Goal: Communication & Community: Ask a question

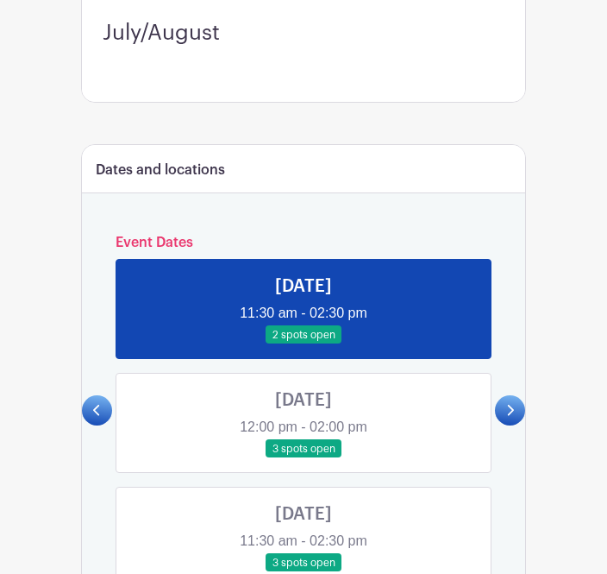
scroll to position [457, 0]
click at [304, 344] on link at bounding box center [304, 344] width 0 height 0
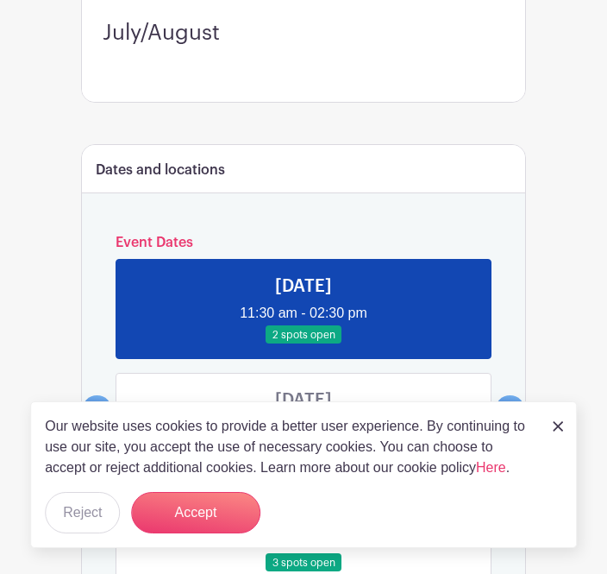
click at [226, 533] on button "Accept" at bounding box center [195, 512] width 129 height 41
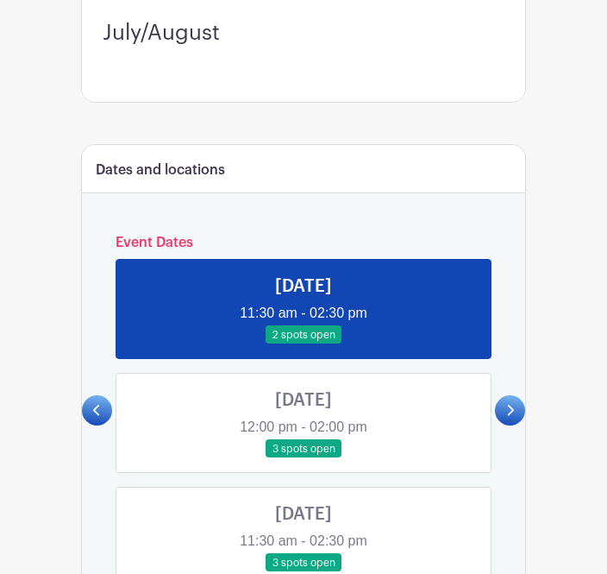
click at [304, 344] on link at bounding box center [304, 344] width 0 height 0
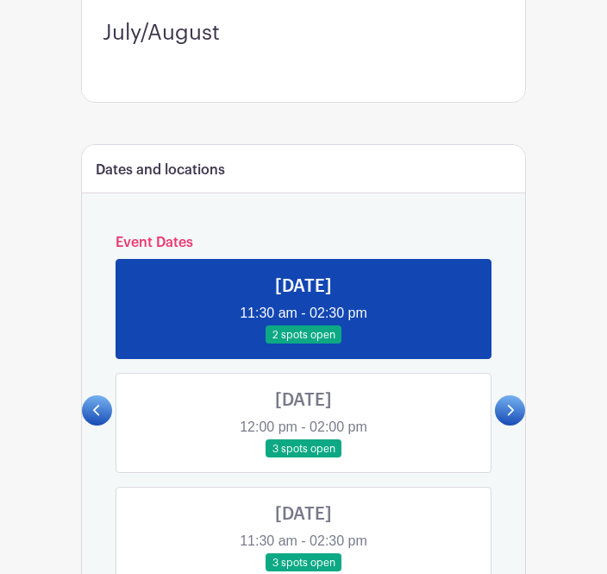
click at [304, 344] on link at bounding box center [304, 344] width 0 height 0
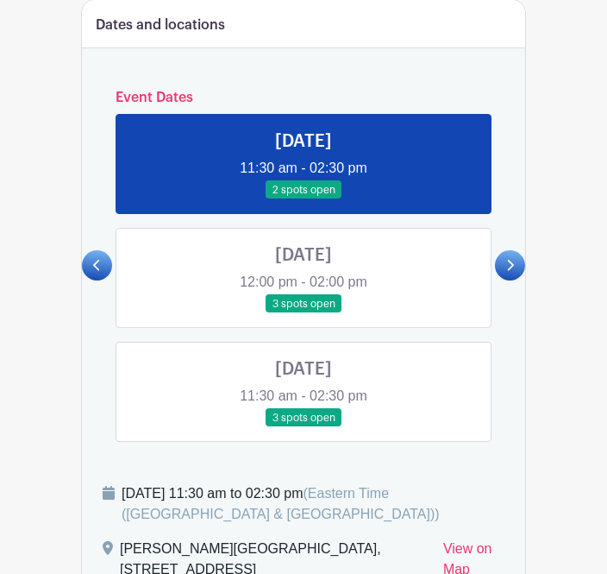
scroll to position [605, 0]
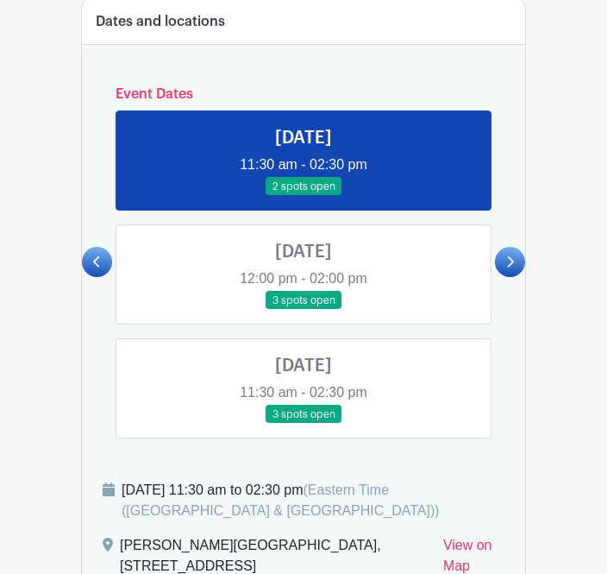
click at [520, 269] on link at bounding box center [510, 263] width 30 height 30
click at [285, 561] on div "[PERSON_NAME][GEOGRAPHIC_DATA], [STREET_ADDRESS]" at bounding box center [275, 559] width 310 height 48
click at [388, 487] on div "[DATE] 11:30 am to 02:30 pm (Eastern Time ([GEOGRAPHIC_DATA] & [GEOGRAPHIC_DATA…" at bounding box center [313, 500] width 383 height 41
click at [345, 505] on div "[DATE] 11:30 am to 02:30 pm (Eastern Time ([GEOGRAPHIC_DATA] & [GEOGRAPHIC_DATA…" at bounding box center [313, 500] width 383 height 41
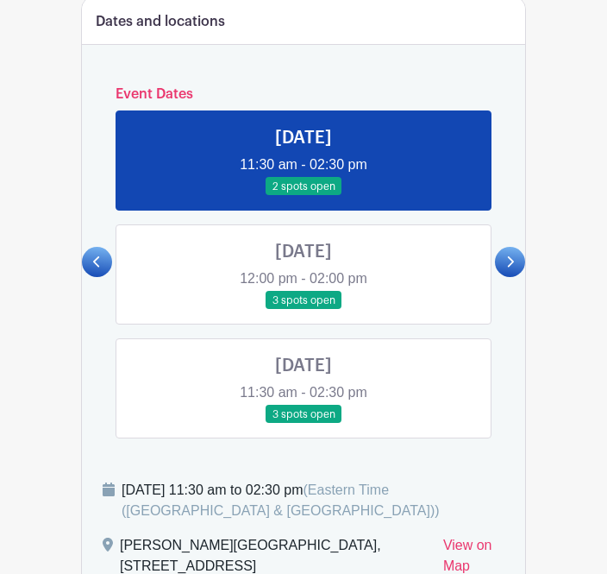
click at [305, 550] on div "[PERSON_NAME][GEOGRAPHIC_DATA], [STREET_ADDRESS]" at bounding box center [275, 559] width 310 height 48
click at [301, 555] on div "[PERSON_NAME][GEOGRAPHIC_DATA], [STREET_ADDRESS]" at bounding box center [275, 559] width 310 height 48
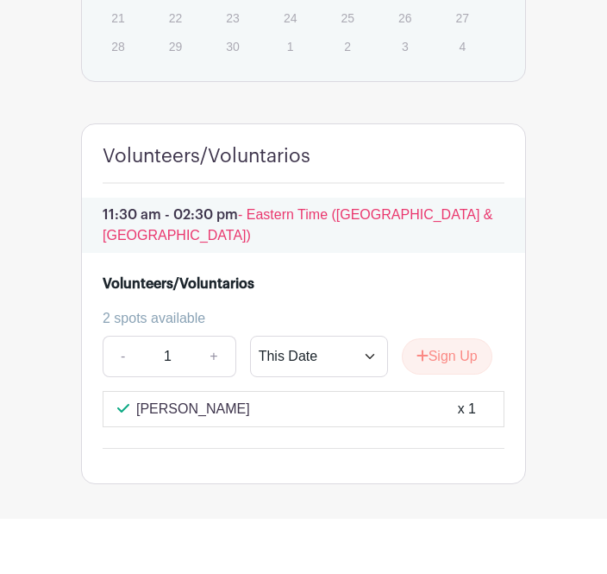
scroll to position [1394, 0]
click at [381, 337] on select "This Date Select Dates" at bounding box center [319, 356] width 138 height 41
click at [469, 342] on button "Sign Up" at bounding box center [447, 356] width 91 height 36
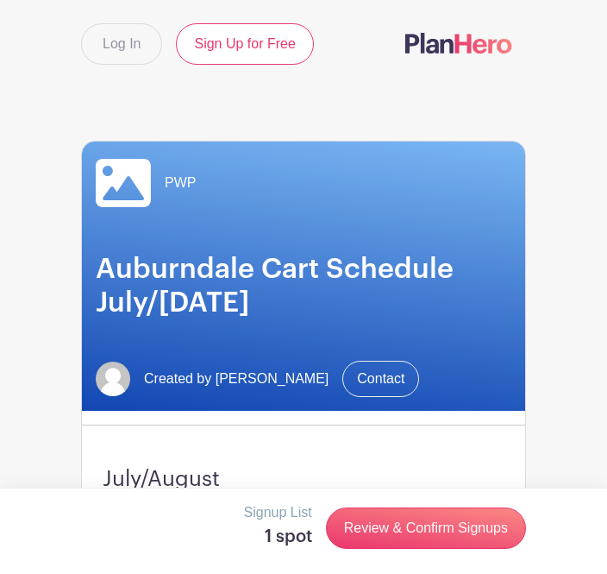
scroll to position [0, 0]
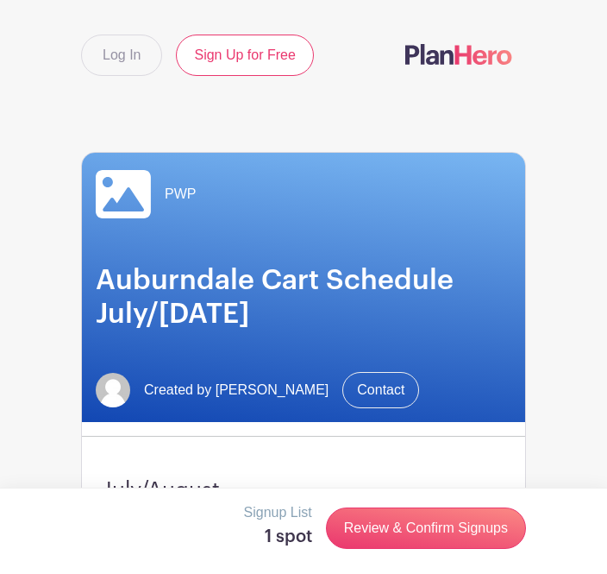
click at [446, 348] on div "PWP Auburndale Cart Schedule July/August 2025 Created by Kevin Jacobs Contact" at bounding box center [303, 287] width 443 height 269
click at [430, 364] on div "PWP Auburndale Cart Schedule July/August 2025 Created by Kevin Jacobs Contact" at bounding box center [303, 287] width 443 height 269
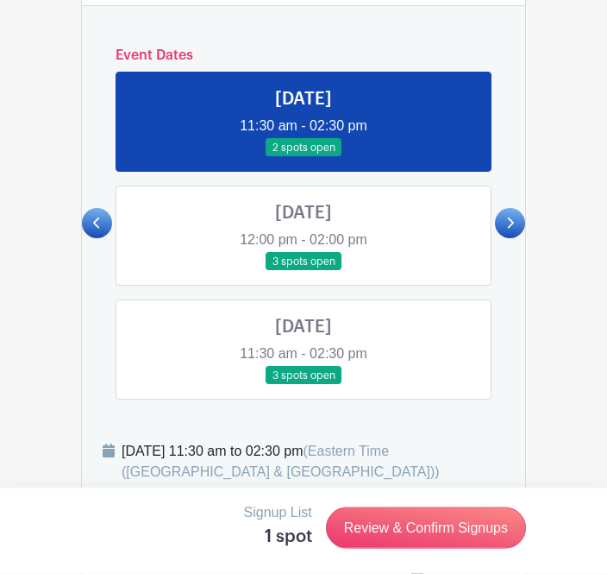
scroll to position [644, 0]
click at [397, 466] on div "[DATE] 11:30 am to 02:30 pm (Eastern Time ([GEOGRAPHIC_DATA] & [GEOGRAPHIC_DATA…" at bounding box center [313, 461] width 383 height 41
click at [273, 485] on div "[DATE] 11:30 am to 02:30 pm (Eastern Time ([GEOGRAPHIC_DATA] & [GEOGRAPHIC_DATA…" at bounding box center [304, 468] width 402 height 55
click at [225, 473] on span "(Eastern Time ([GEOGRAPHIC_DATA] & [GEOGRAPHIC_DATA]))" at bounding box center [281, 460] width 318 height 35
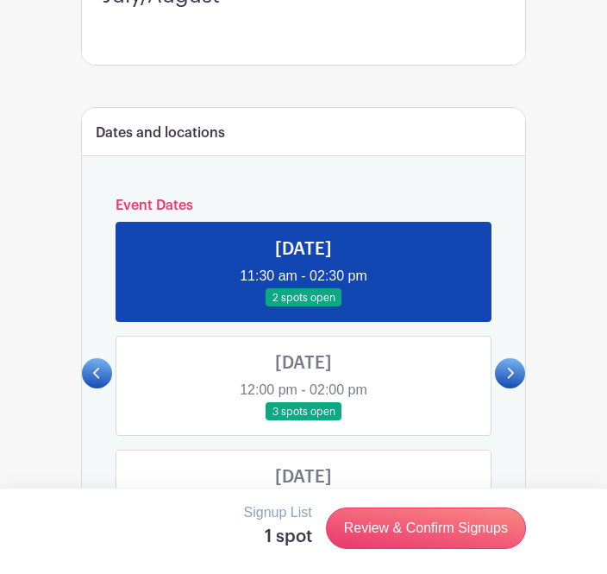
scroll to position [494, 0]
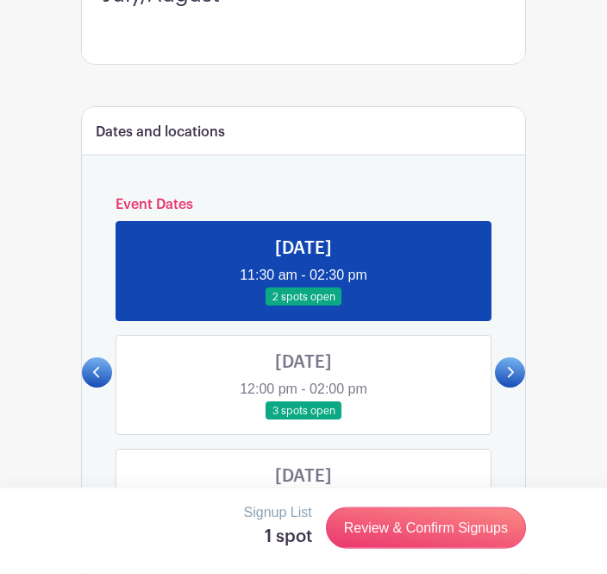
click at [518, 376] on link at bounding box center [510, 373] width 30 height 30
click at [523, 375] on link at bounding box center [510, 373] width 30 height 30
click at [520, 379] on link at bounding box center [510, 373] width 30 height 30
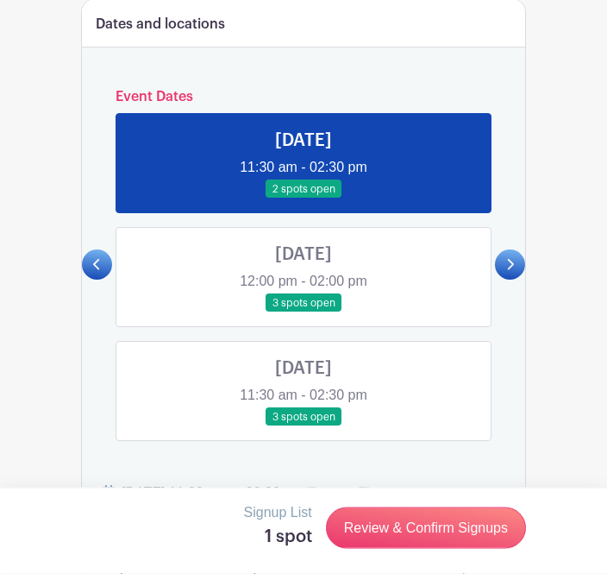
scroll to position [607, 0]
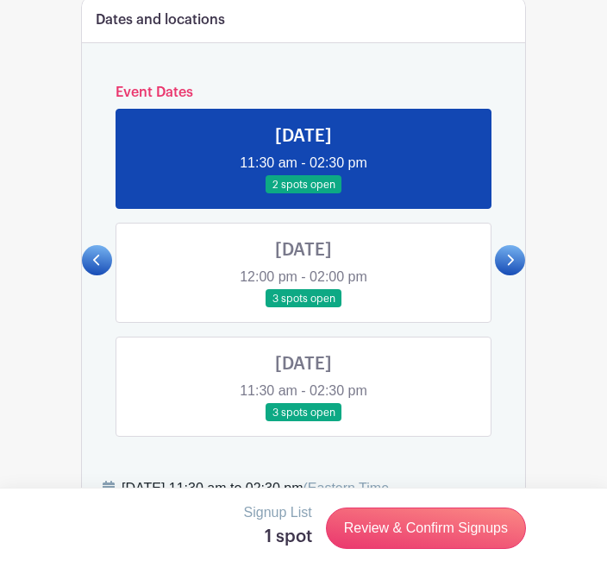
click at [304, 422] on link at bounding box center [304, 422] width 0 height 0
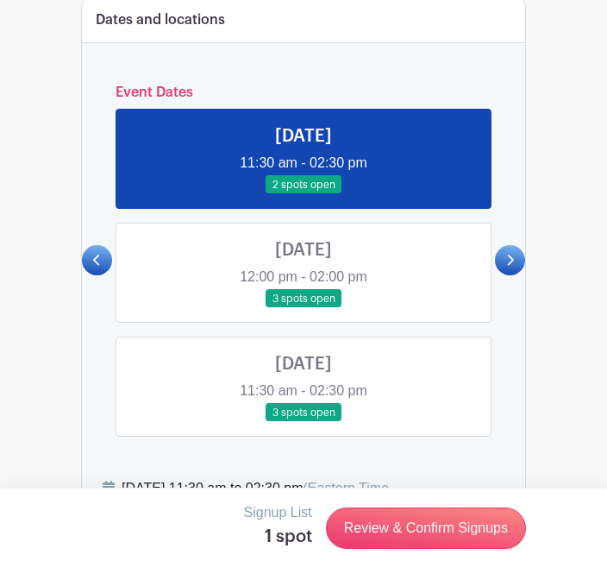
click at [304, 422] on link at bounding box center [304, 422] width 0 height 0
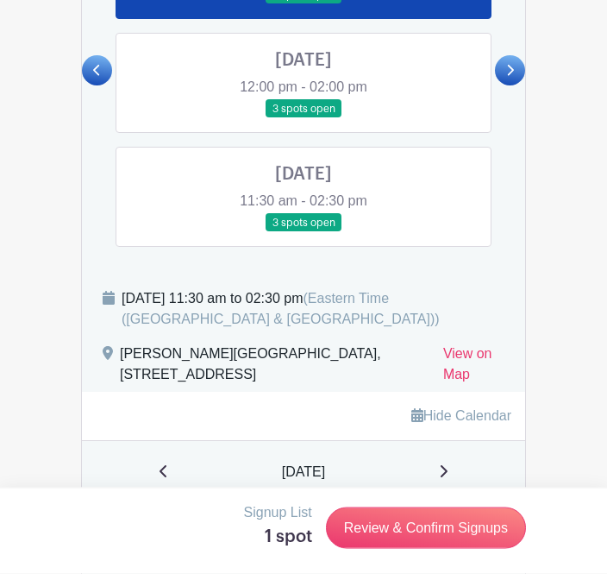
scroll to position [797, 0]
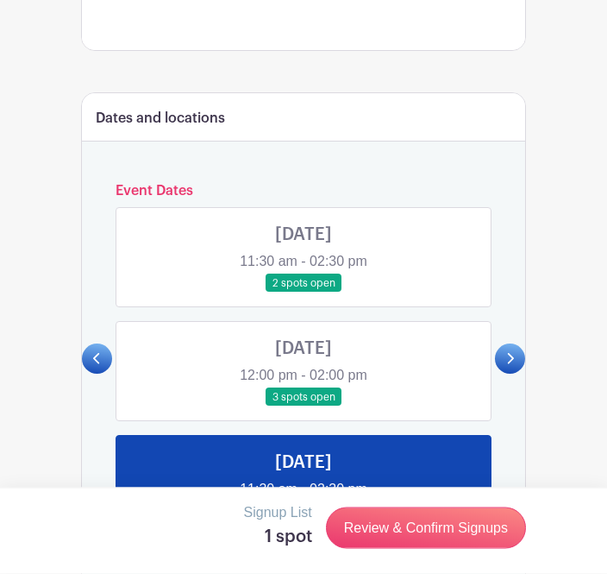
scroll to position [510, 0]
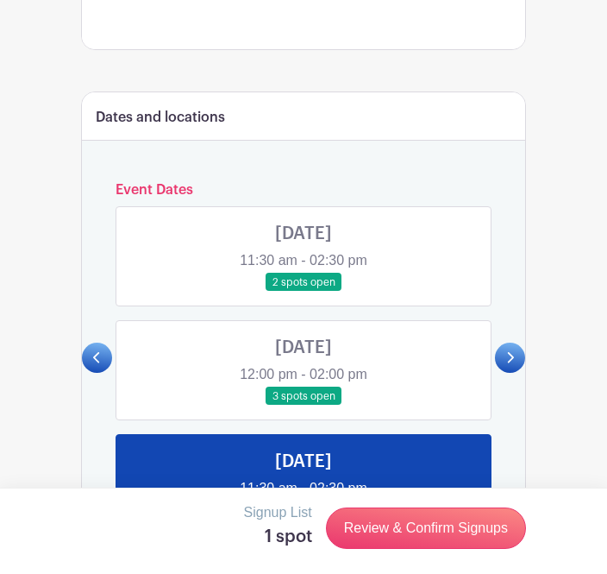
click at [304, 292] on link at bounding box center [304, 292] width 0 height 0
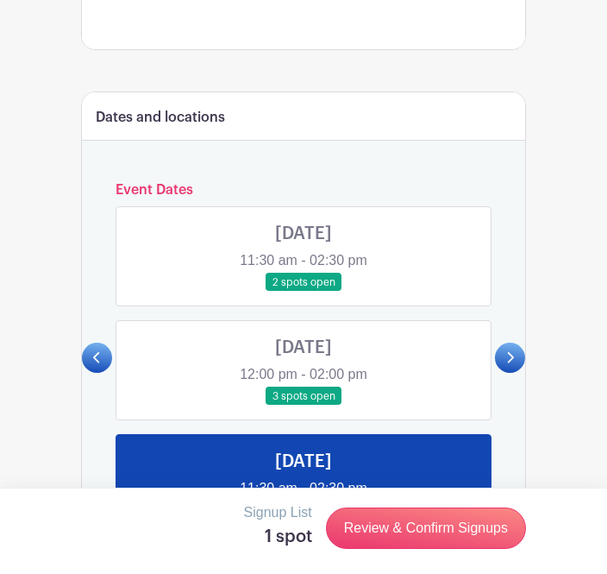
click at [304, 292] on link at bounding box center [304, 292] width 0 height 0
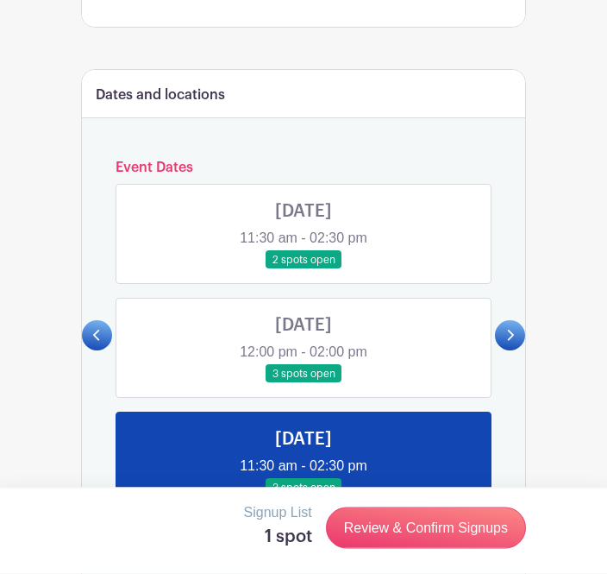
scroll to position [566, 0]
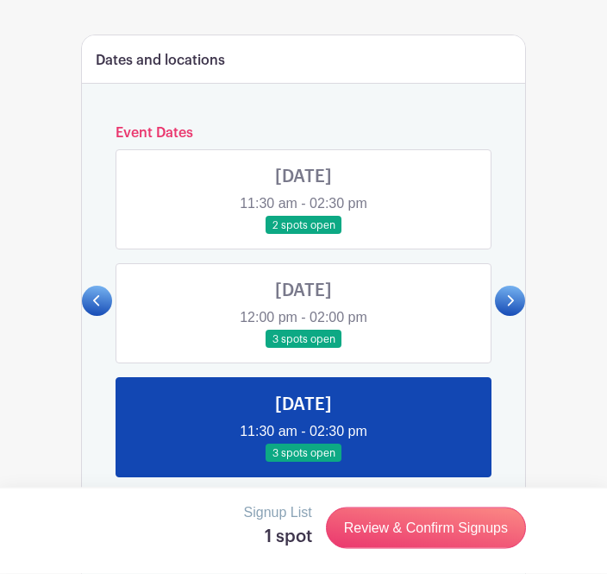
click at [304, 235] on link at bounding box center [304, 235] width 0 height 0
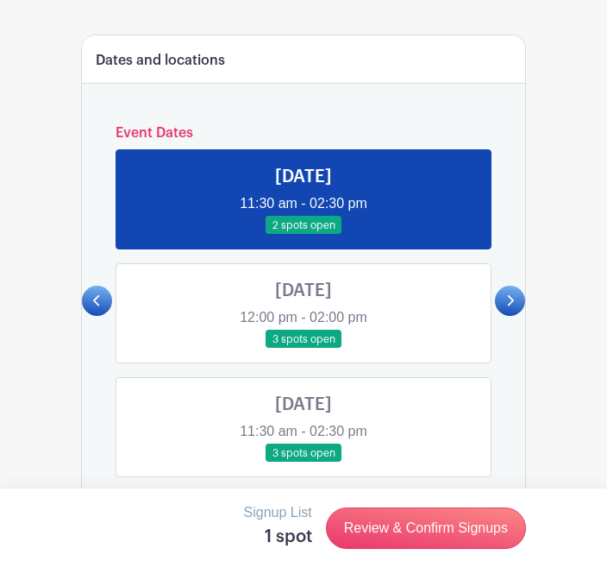
scroll to position [622, 0]
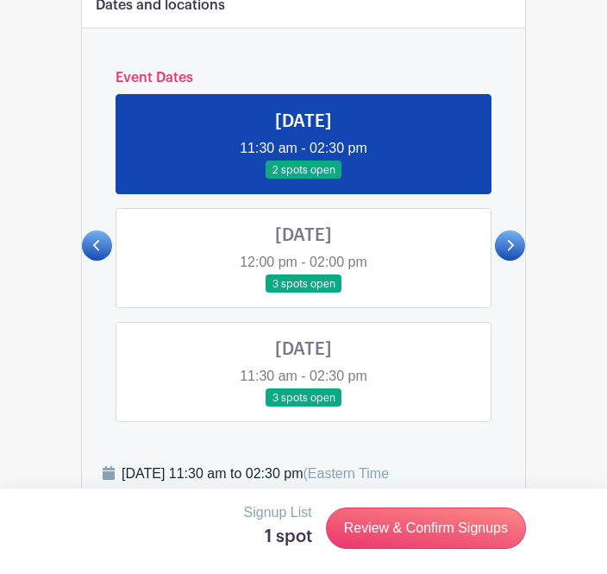
click at [304, 179] on link at bounding box center [304, 179] width 0 height 0
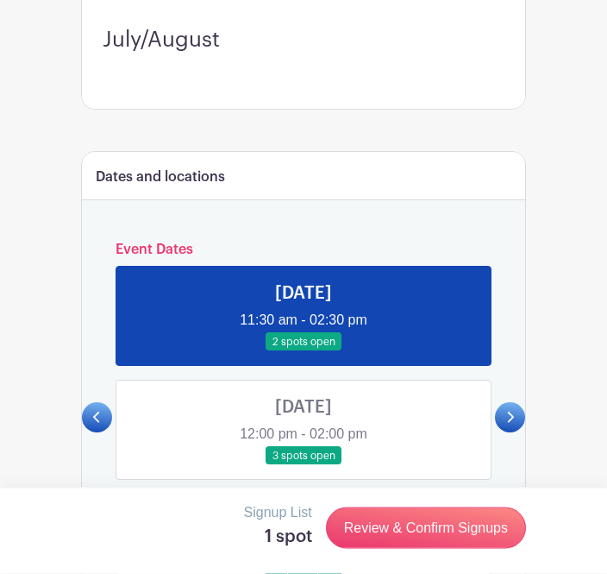
scroll to position [446, 0]
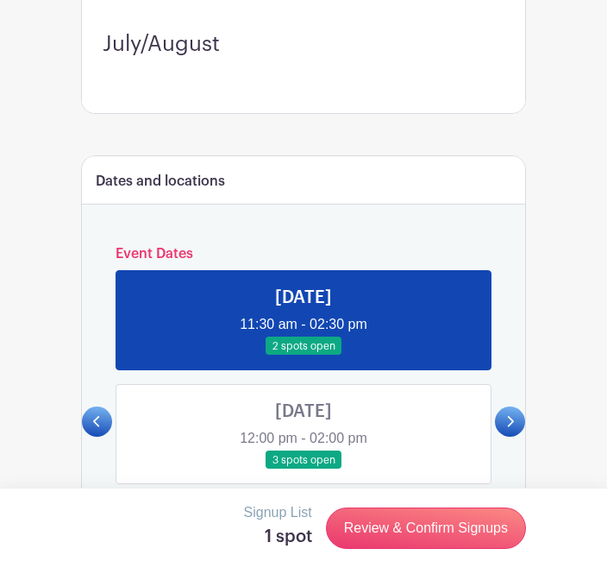
click at [304, 355] on link at bounding box center [304, 355] width 0 height 0
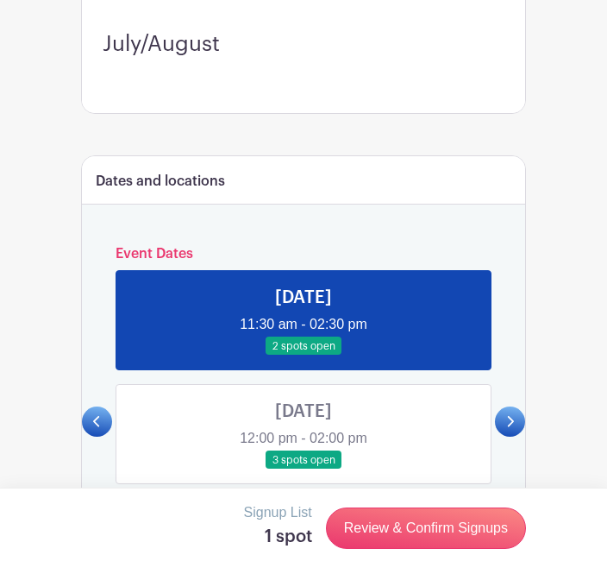
click at [304, 355] on link at bounding box center [304, 355] width 0 height 0
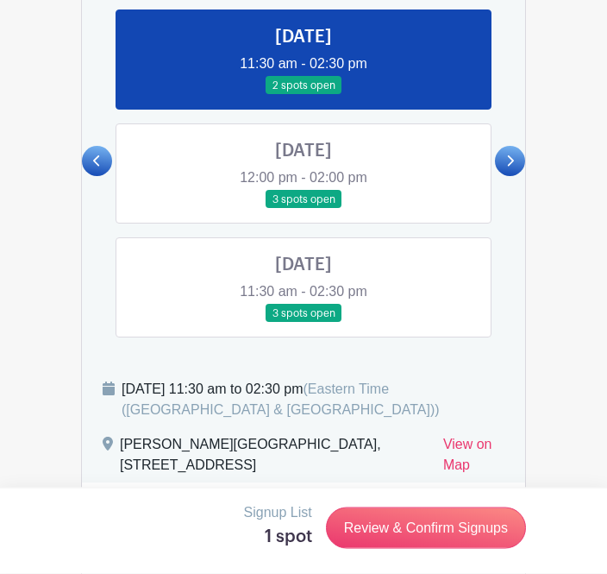
scroll to position [707, 0]
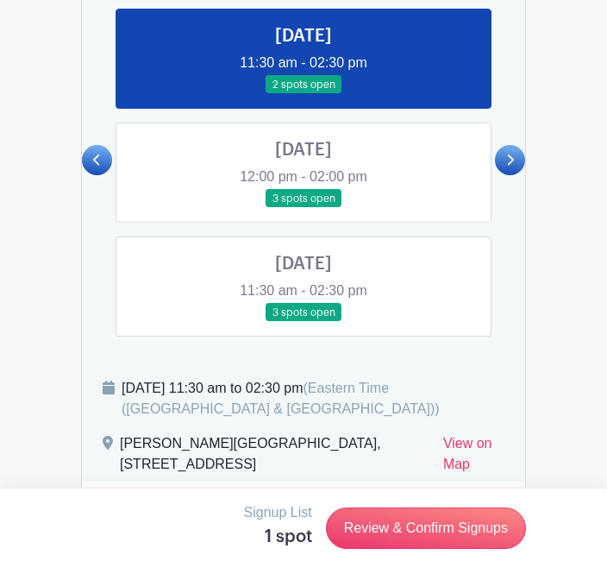
click at [403, 396] on div "[DATE] 11:30 am to 02:30 pm (Eastern Time ([GEOGRAPHIC_DATA] & [GEOGRAPHIC_DATA…" at bounding box center [313, 398] width 383 height 41
click at [299, 405] on span "(Eastern Time ([GEOGRAPHIC_DATA] & [GEOGRAPHIC_DATA]))" at bounding box center [281, 397] width 318 height 35
click at [317, 387] on div "[DATE] 11:30 am to 02:30 pm (Eastern Time ([GEOGRAPHIC_DATA] & [GEOGRAPHIC_DATA…" at bounding box center [313, 398] width 383 height 41
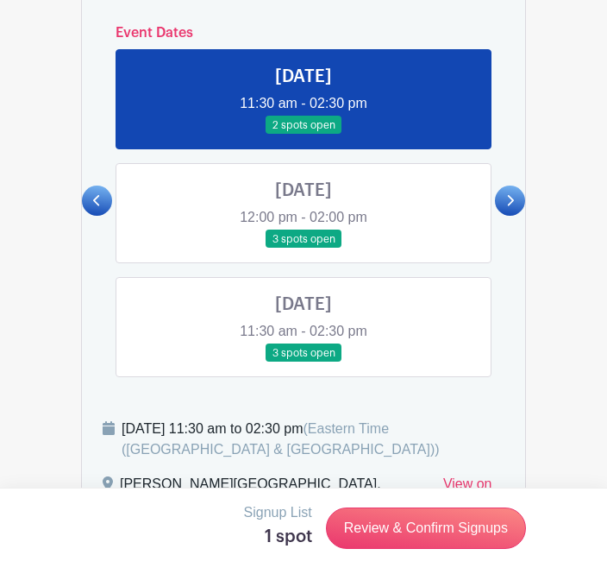
scroll to position [666, 0]
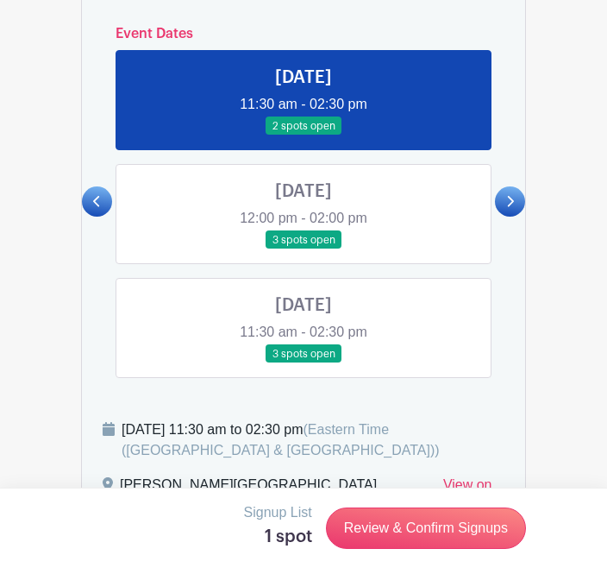
click at [507, 210] on link at bounding box center [510, 201] width 30 height 30
click at [518, 206] on link at bounding box center [510, 201] width 30 height 30
click at [518, 208] on link at bounding box center [510, 201] width 30 height 30
click at [104, 200] on link at bounding box center [97, 201] width 30 height 30
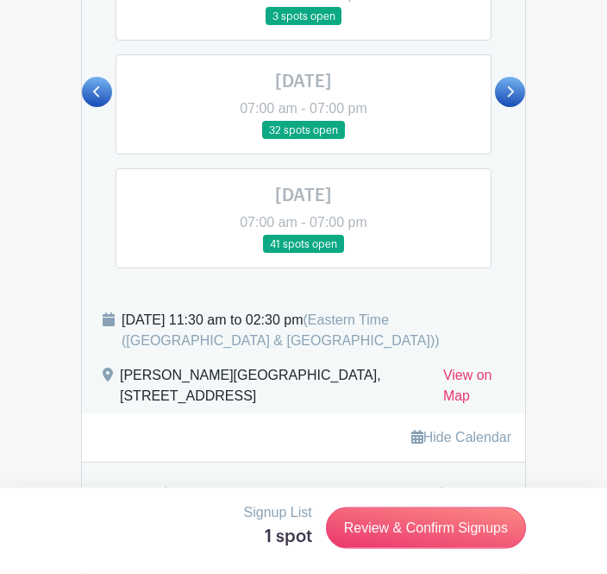
scroll to position [775, 0]
click at [338, 338] on div "[DATE] 11:30 am to 02:30 pm (Eastern Time ([GEOGRAPHIC_DATA] & [GEOGRAPHIC_DATA…" at bounding box center [313, 330] width 383 height 41
click at [268, 342] on span "(Eastern Time ([GEOGRAPHIC_DATA] & [GEOGRAPHIC_DATA]))" at bounding box center [281, 329] width 318 height 35
click at [305, 326] on div "[DATE] 11:30 am to 02:30 pm (Eastern Time ([GEOGRAPHIC_DATA] & [GEOGRAPHIC_DATA…" at bounding box center [313, 330] width 383 height 41
click at [375, 311] on div "[DATE] 11:30 am to 02:30 pm (Eastern Time ([GEOGRAPHIC_DATA] & [GEOGRAPHIC_DATA…" at bounding box center [313, 330] width 383 height 41
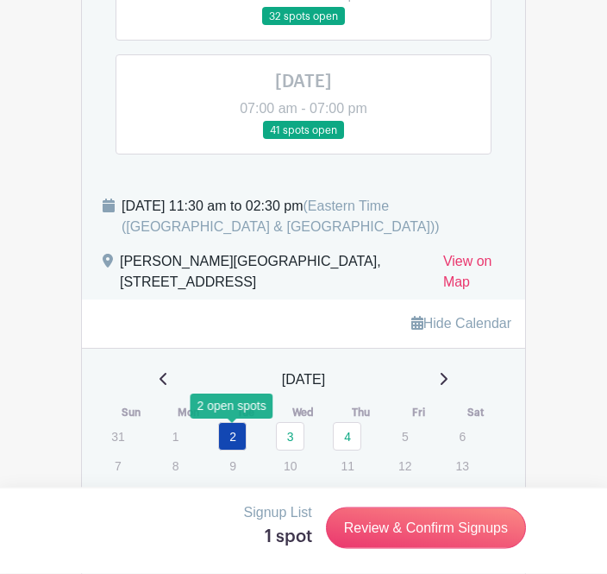
scroll to position [889, 0]
click at [245, 436] on link "2" at bounding box center [232, 436] width 28 height 28
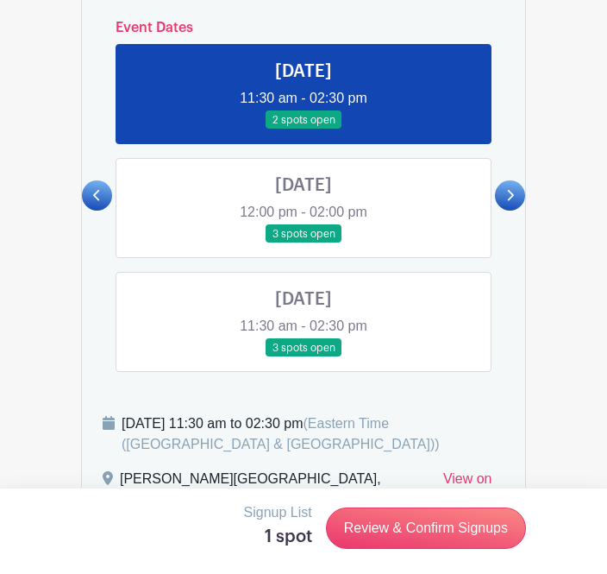
scroll to position [670, 0]
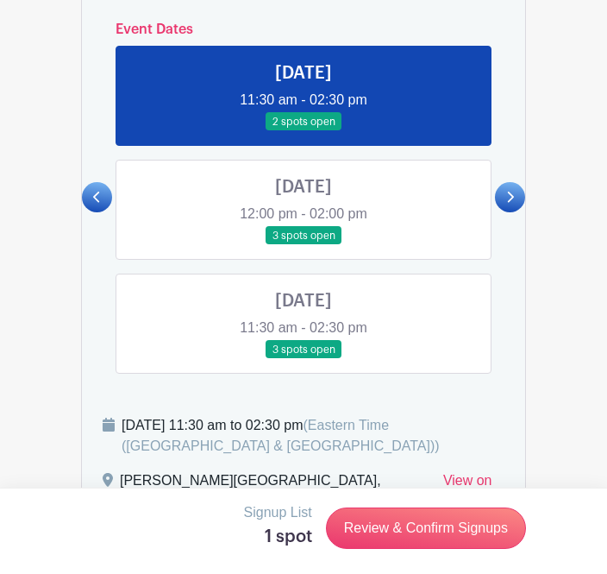
click at [304, 131] on link at bounding box center [304, 131] width 0 height 0
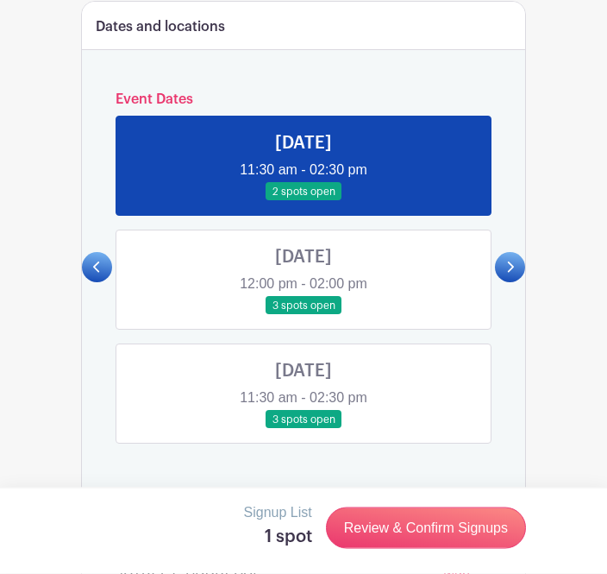
scroll to position [597, 0]
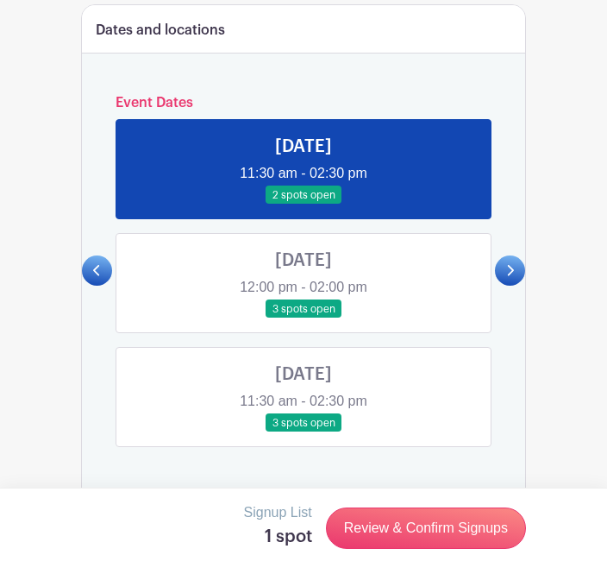
click at [304, 204] on link at bounding box center [304, 204] width 0 height 0
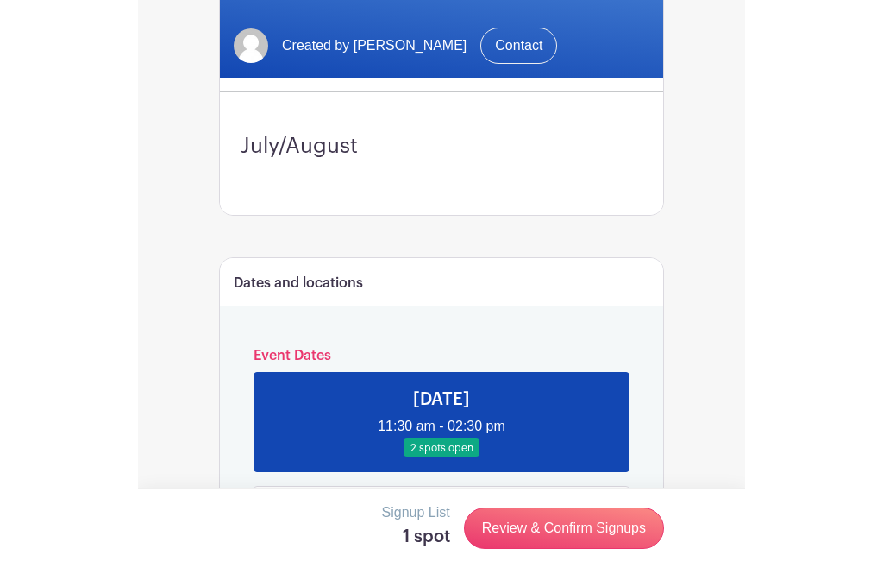
scroll to position [358, 0]
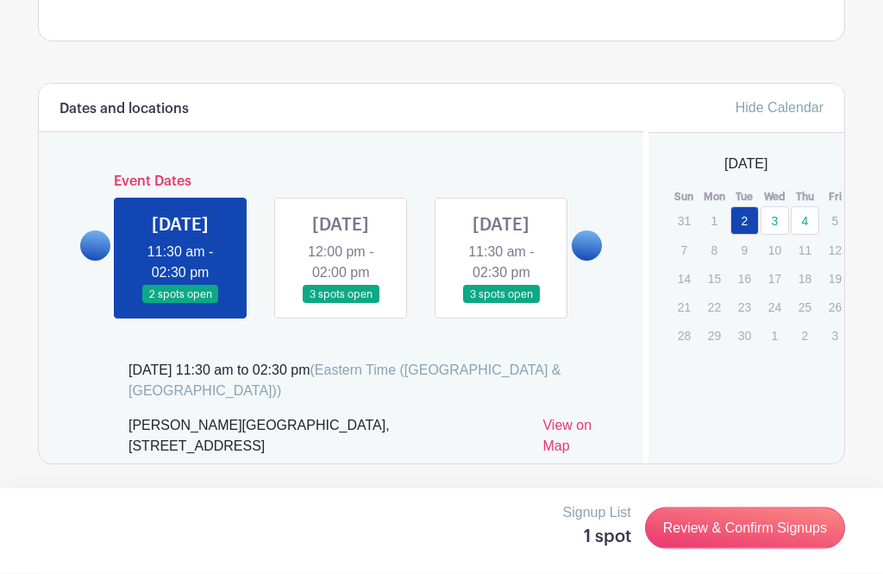
scroll to position [527, 0]
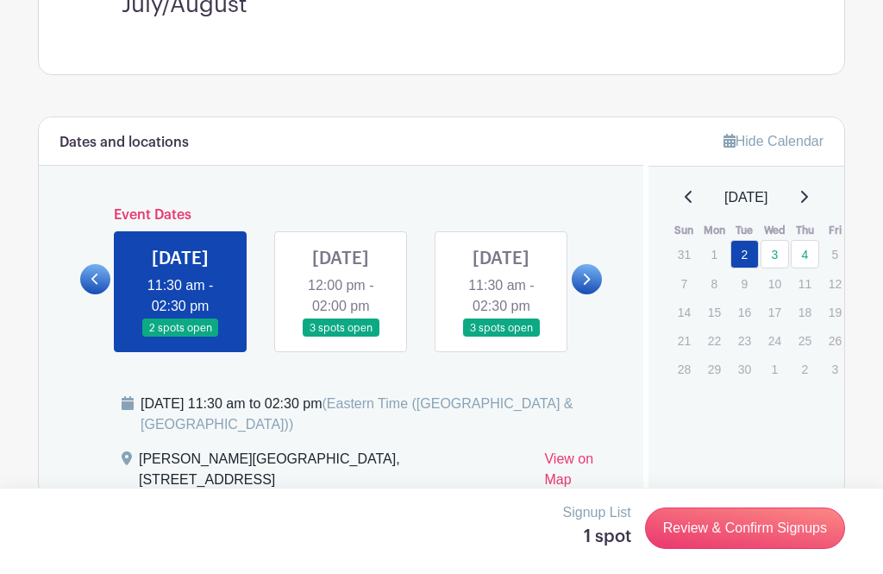
click at [766, 549] on link "Review & Confirm Signups" at bounding box center [745, 527] width 200 height 41
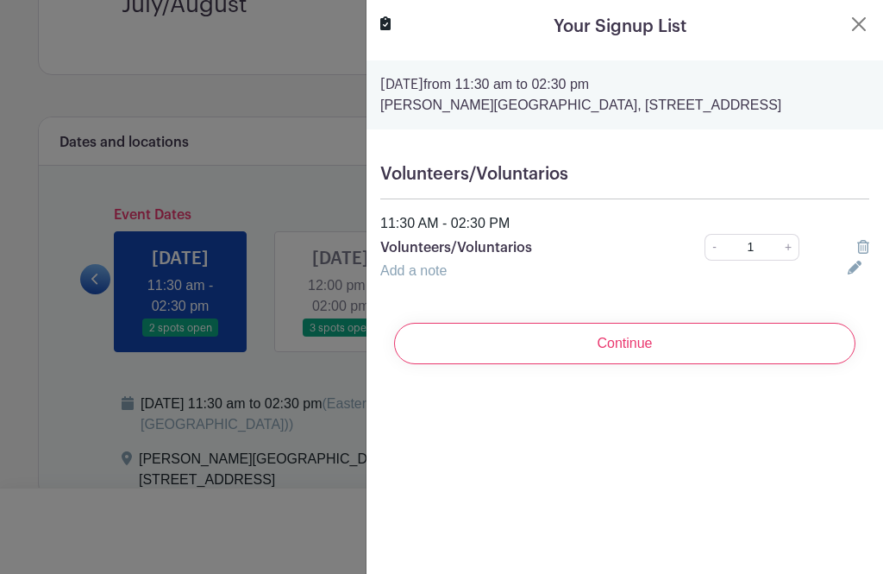
click at [851, 43] on turbo-frame "Your Signup List Tuesday, September 02, 2025 from 11:30 am to 02:30 pm Ximena's…" at bounding box center [625, 196] width 517 height 392
click at [869, 26] on button "Close" at bounding box center [859, 24] width 21 height 21
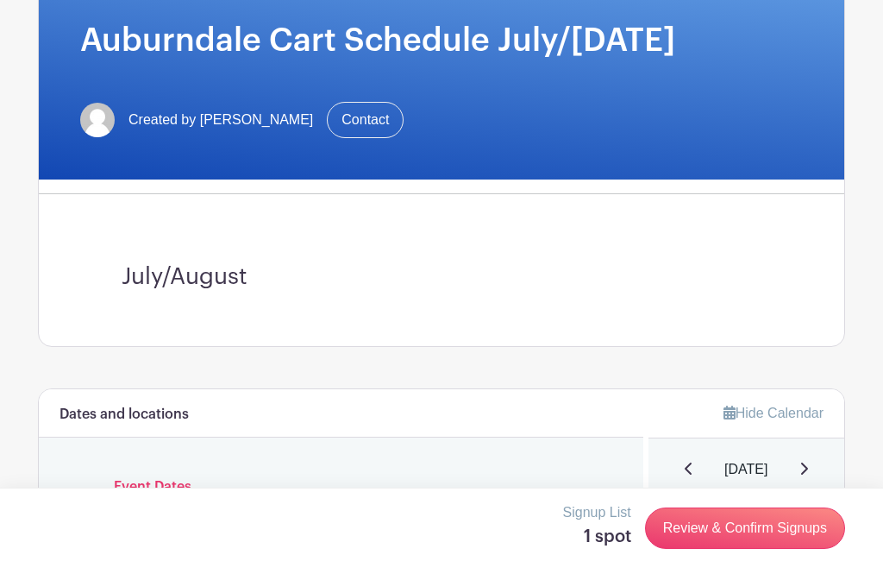
scroll to position [254, 0]
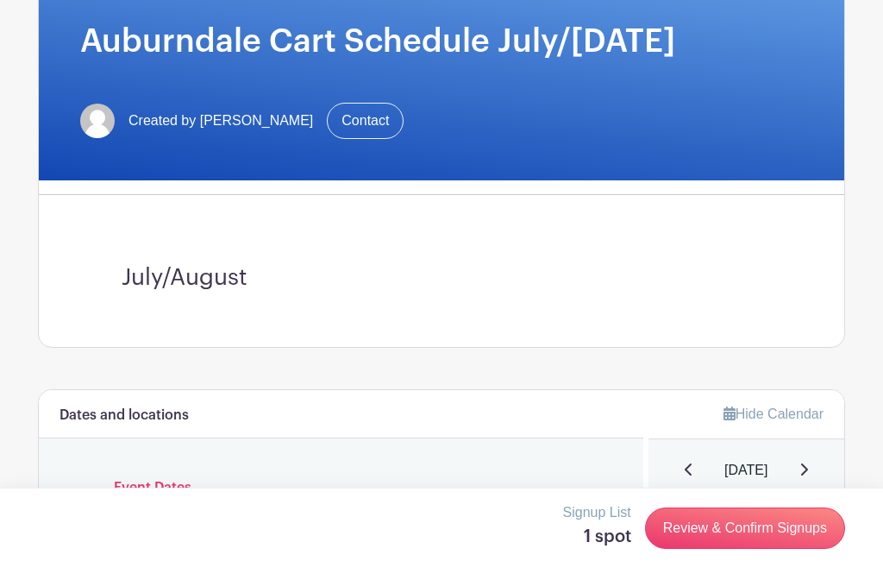
click at [337, 133] on link "Contact" at bounding box center [365, 121] width 77 height 36
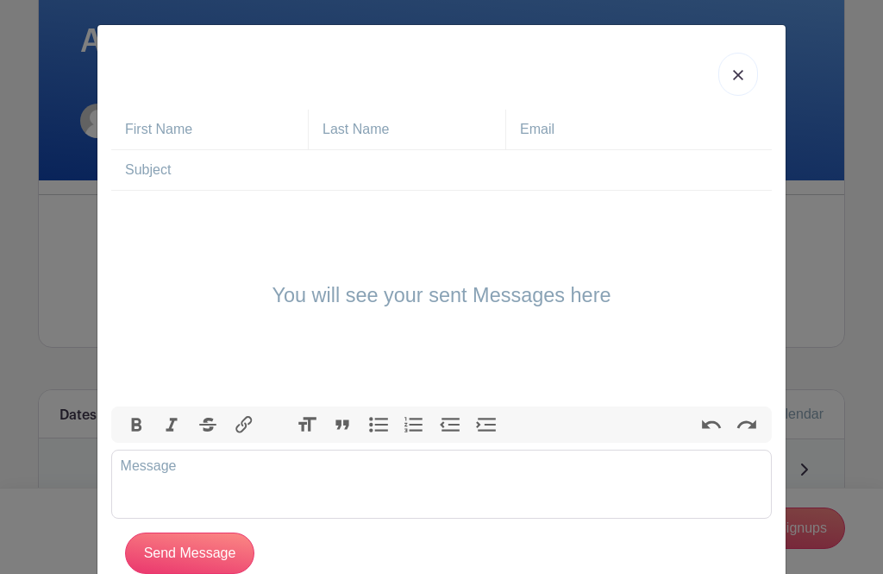
click at [267, 133] on div at bounding box center [441, 130] width 661 height 41
click at [142, 137] on input "text" at bounding box center [216, 130] width 183 height 40
click at [202, 138] on input "text" at bounding box center [216, 130] width 183 height 40
type input "Madylon"
click at [323, 141] on input "text" at bounding box center [414, 130] width 183 height 40
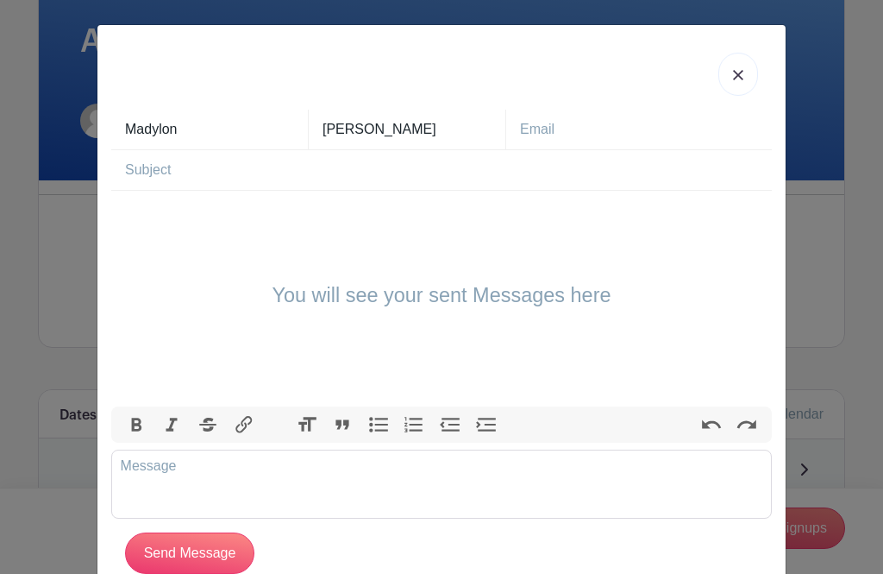
type input "Merritt"
click at [520, 141] on input "text" at bounding box center [646, 130] width 252 height 40
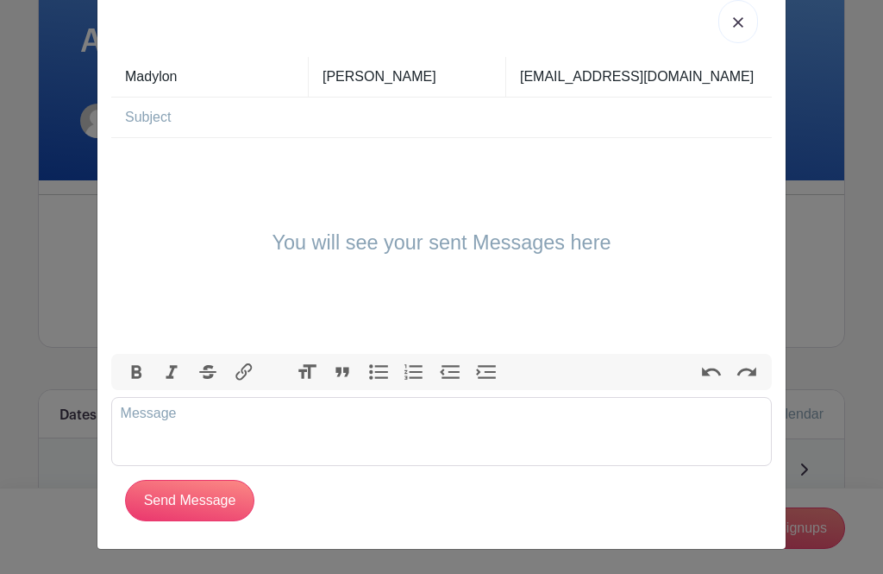
scroll to position [58, 0]
type input "Mematts1@gmail.com"
click at [228, 131] on input "text" at bounding box center [448, 117] width 647 height 40
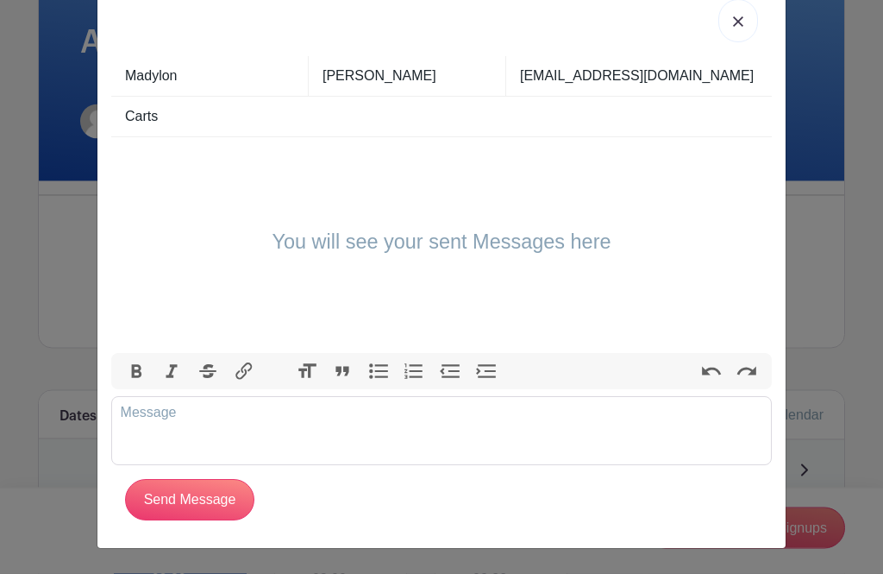
scroll to position [3, 0]
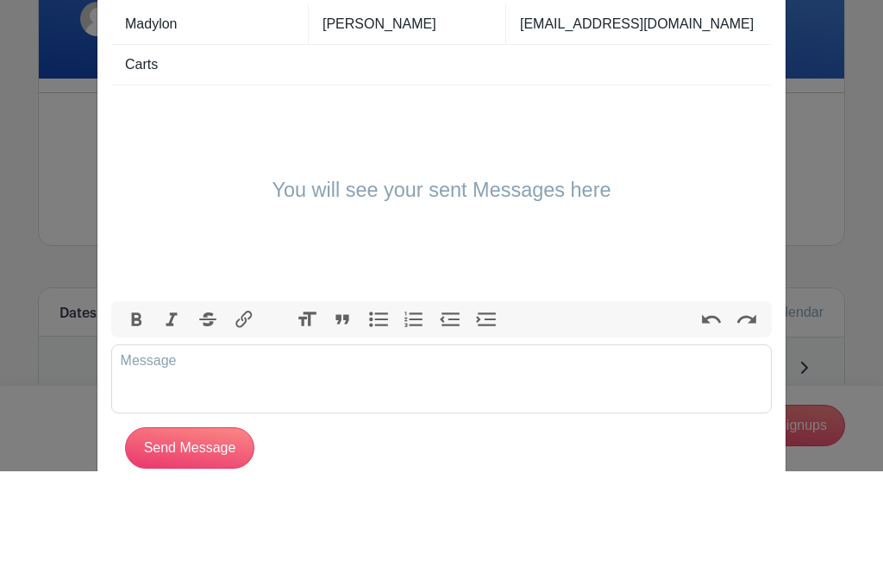
click at [200, 188] on div "You will see your sent Messages here" at bounding box center [441, 296] width 661 height 216
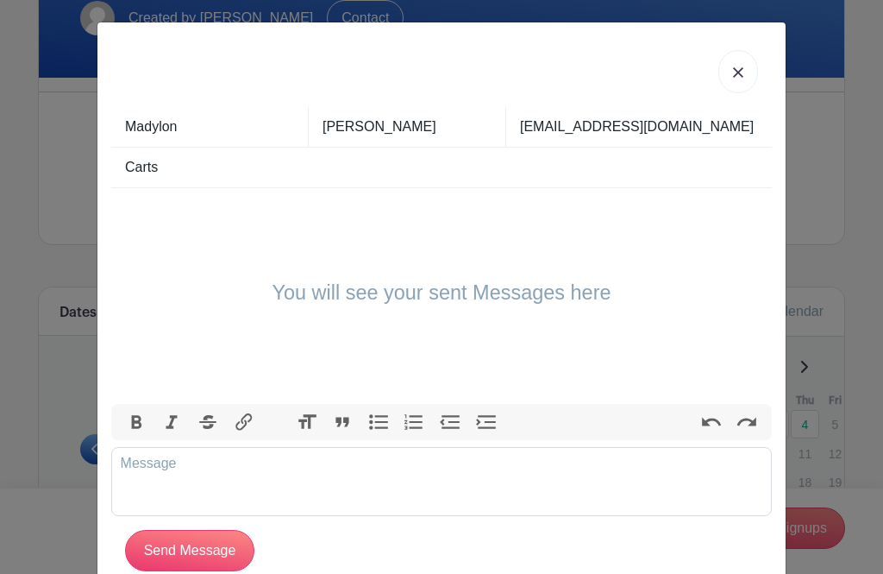
click at [217, 173] on input "Carts" at bounding box center [448, 167] width 647 height 40
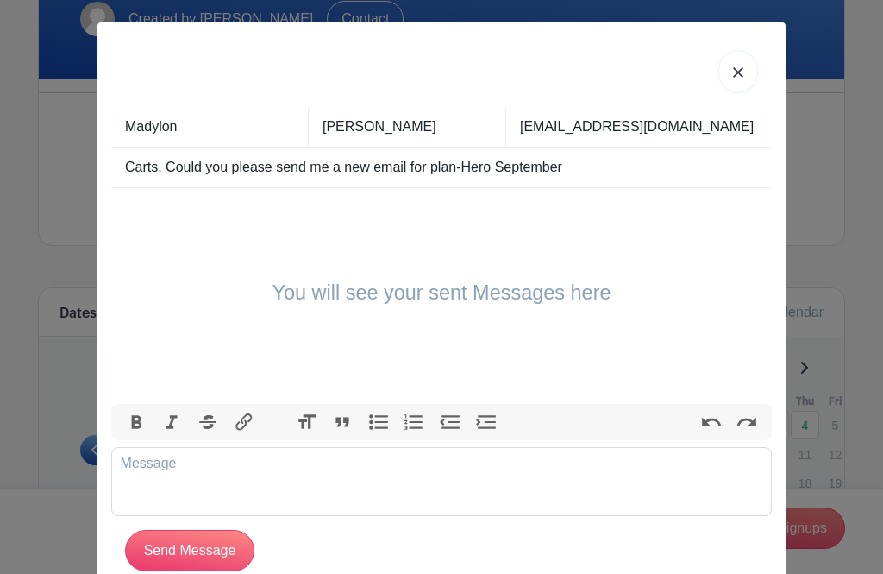
click at [340, 173] on input "Carts. Could you please send me a new email for plan-Hero September" at bounding box center [448, 167] width 647 height 40
click at [442, 172] on input "Carts. Could you please send me a September new email for plan-Hero September" at bounding box center [448, 167] width 647 height 40
click at [675, 168] on input "Carts. Could you please send me a September sign up email for plan-Hero Septemb…" at bounding box center [448, 167] width 647 height 40
type input "Carts. Could you please send me a September sign up email for plan-Hero Thanks"
click at [190, 555] on input "Send Message" at bounding box center [189, 550] width 129 height 41
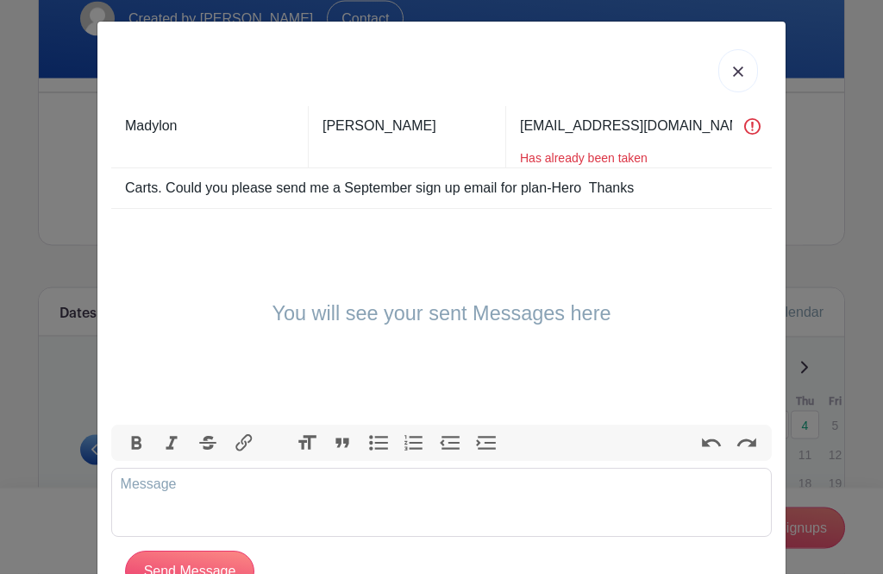
scroll to position [24, 0]
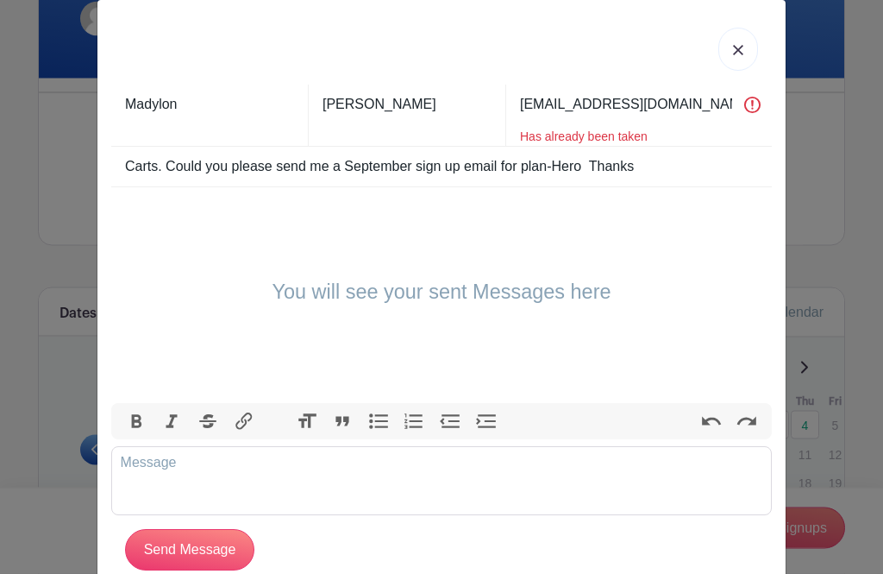
click at [211, 560] on input "Send Message" at bounding box center [189, 550] width 129 height 41
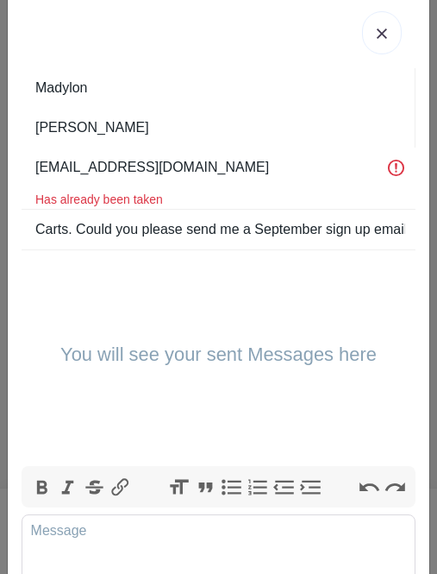
scroll to position [0, 0]
